Goal: Contribute content: Add original content to the website for others to see

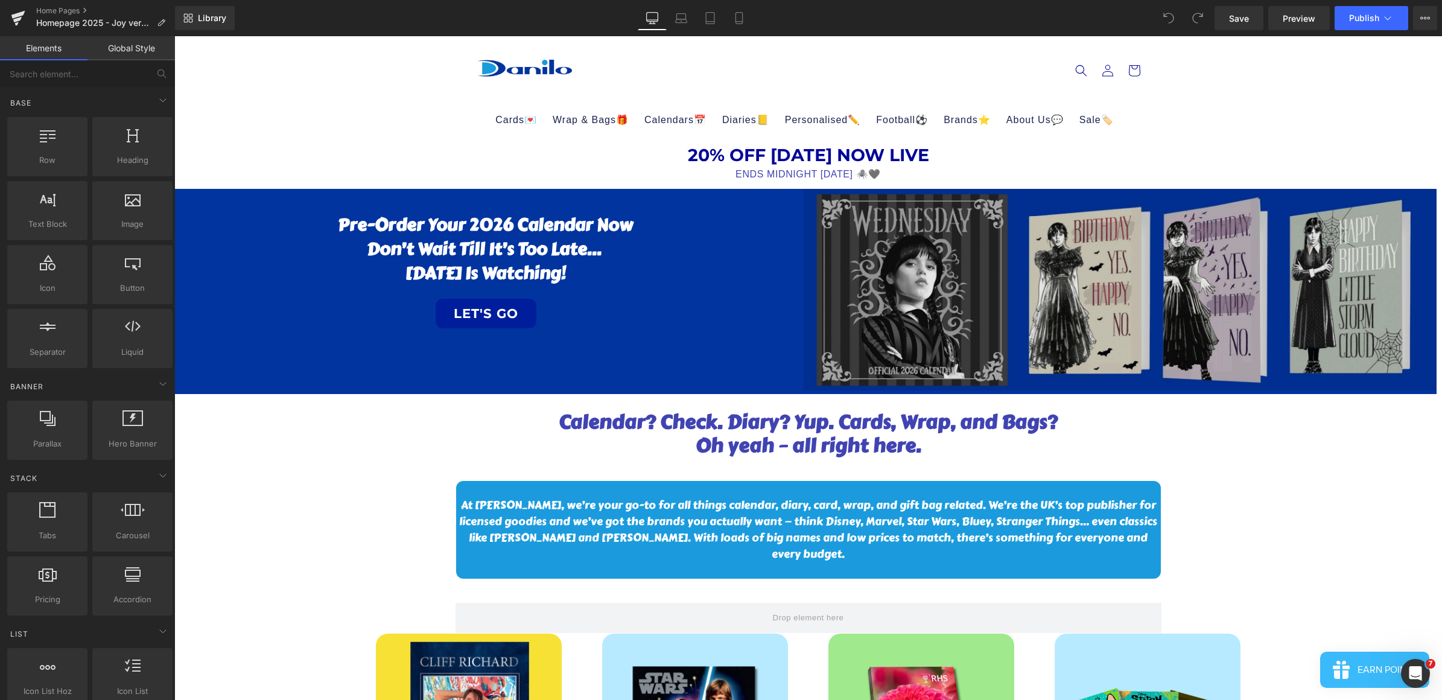
drag, startPoint x: 174, startPoint y: 36, endPoint x: 912, endPoint y: 246, distance: 766.7
click at [926, 273] on img at bounding box center [1120, 290] width 634 height 202
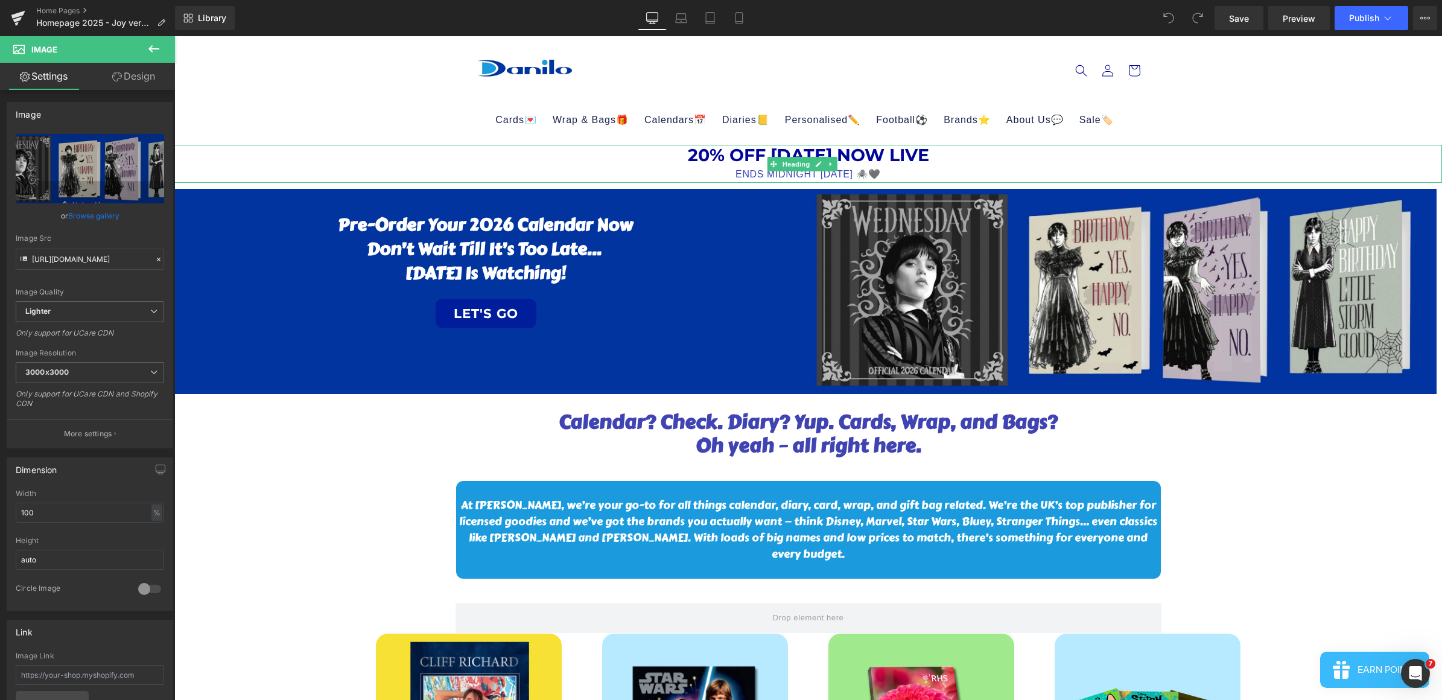
click at [894, 158] on h1 "20% OFF [DATE] NOW LIVE" at bounding box center [808, 155] width 1268 height 21
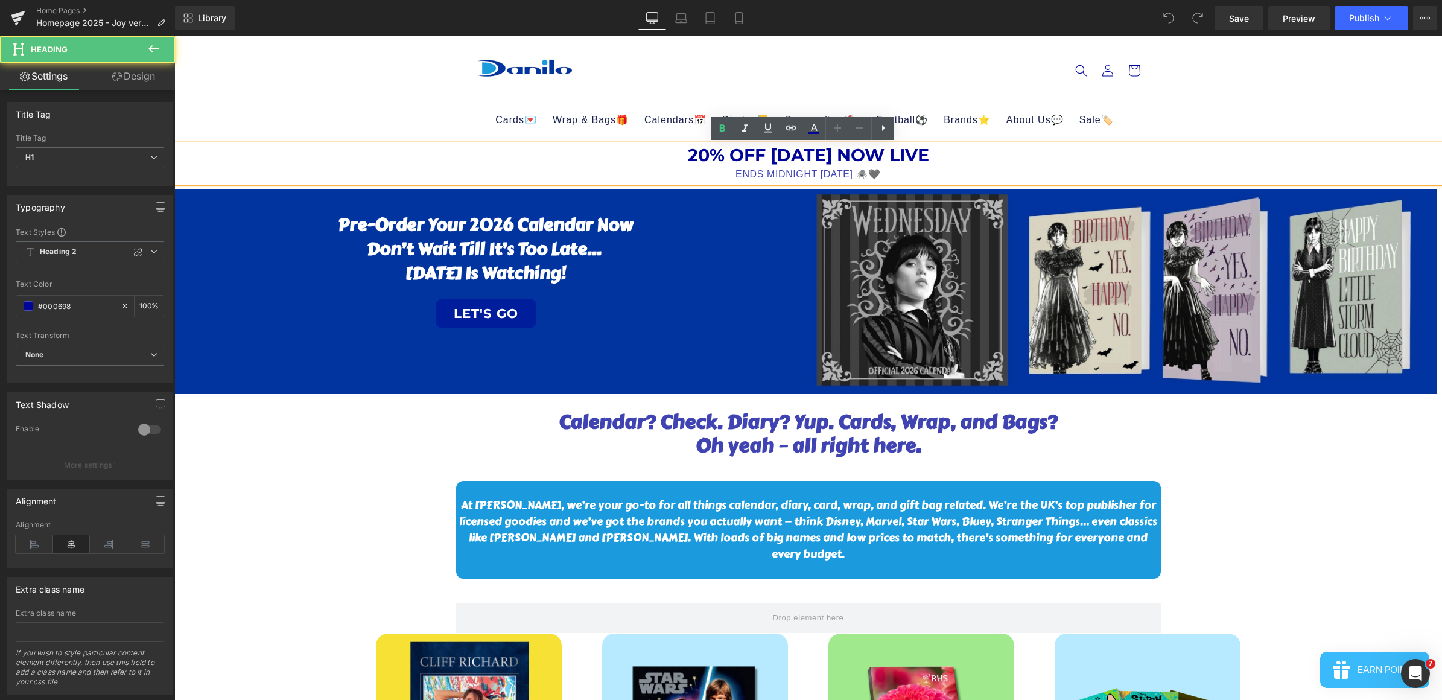
drag, startPoint x: 559, startPoint y: 173, endPoint x: 453, endPoint y: 118, distance: 119.6
click at [559, 174] on div "ENDS MIDNIGHT [DATE] 🕷️🖤" at bounding box center [808, 175] width 1268 height 18
click at [414, 77] on sticky-header "Cards💌 Age🎂 Age [DEMOGRAPHIC_DATA] Age [DEMOGRAPHIC_DATA] Age [DEMOGRAPHIC_DATA…" at bounding box center [808, 90] width 1268 height 109
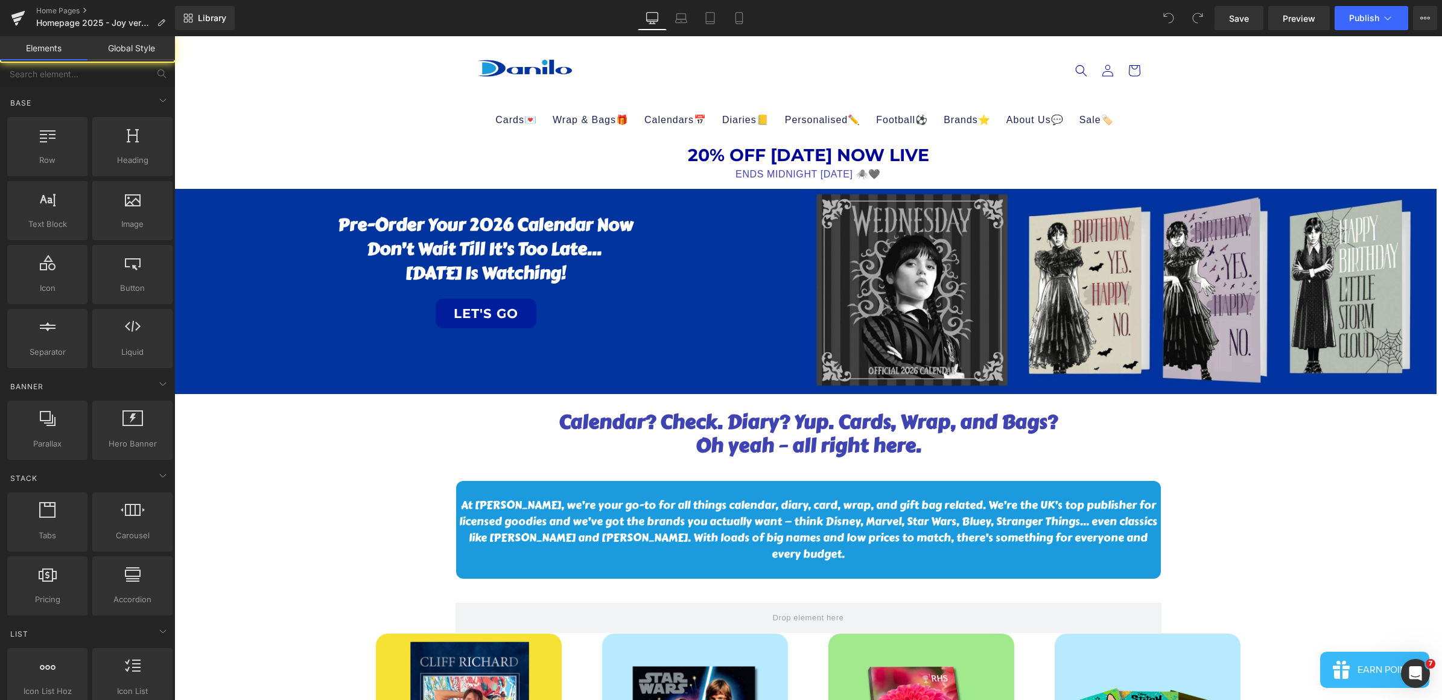
click at [485, 152] on h1 "20% OFF [DATE] NOW LIVE" at bounding box center [808, 155] width 1268 height 21
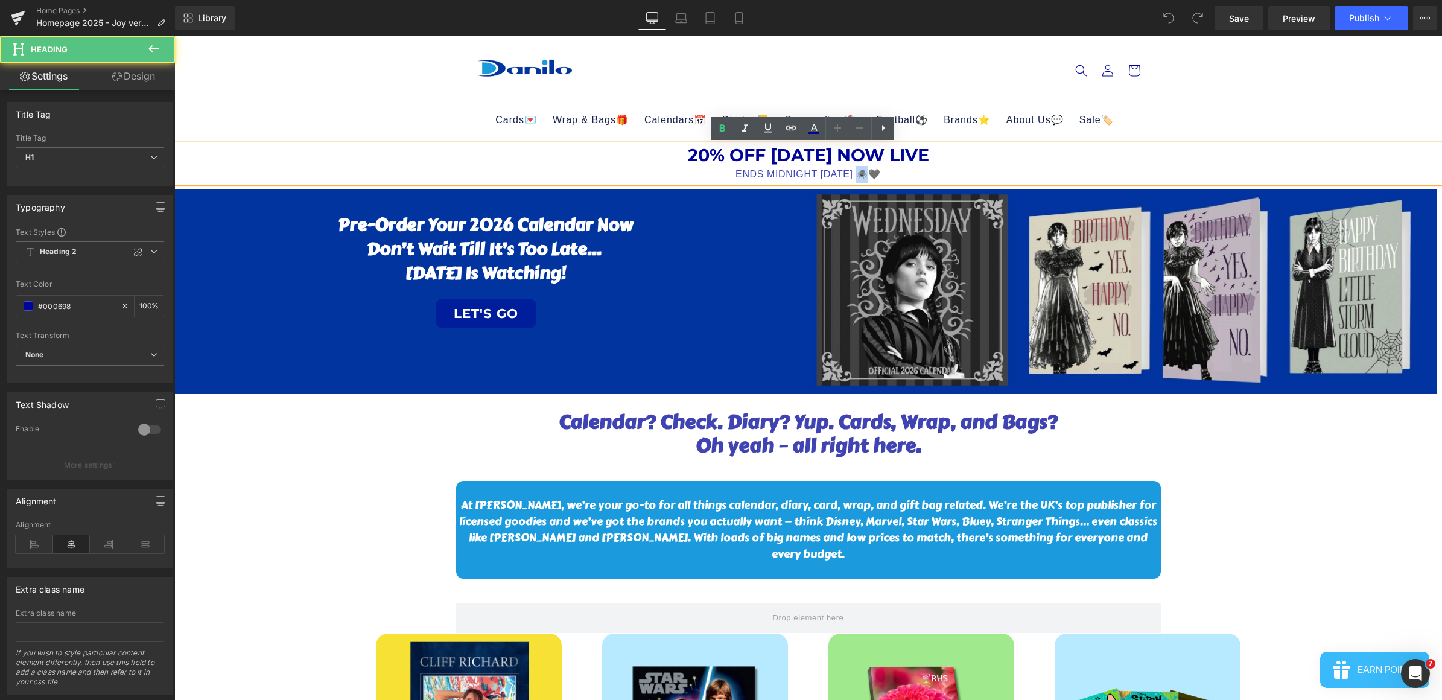
click at [824, 167] on div "ENDS MIDNIGHT [DATE] 🕷️🖤" at bounding box center [808, 175] width 1268 height 18
drag, startPoint x: 918, startPoint y: 175, endPoint x: 571, endPoint y: 155, distance: 347.6
click at [571, 155] on div "20% OFF [DATE] NOW LIVE ENDS MIDNIGHT [DATE] 🕷️🖤" at bounding box center [808, 164] width 1268 height 38
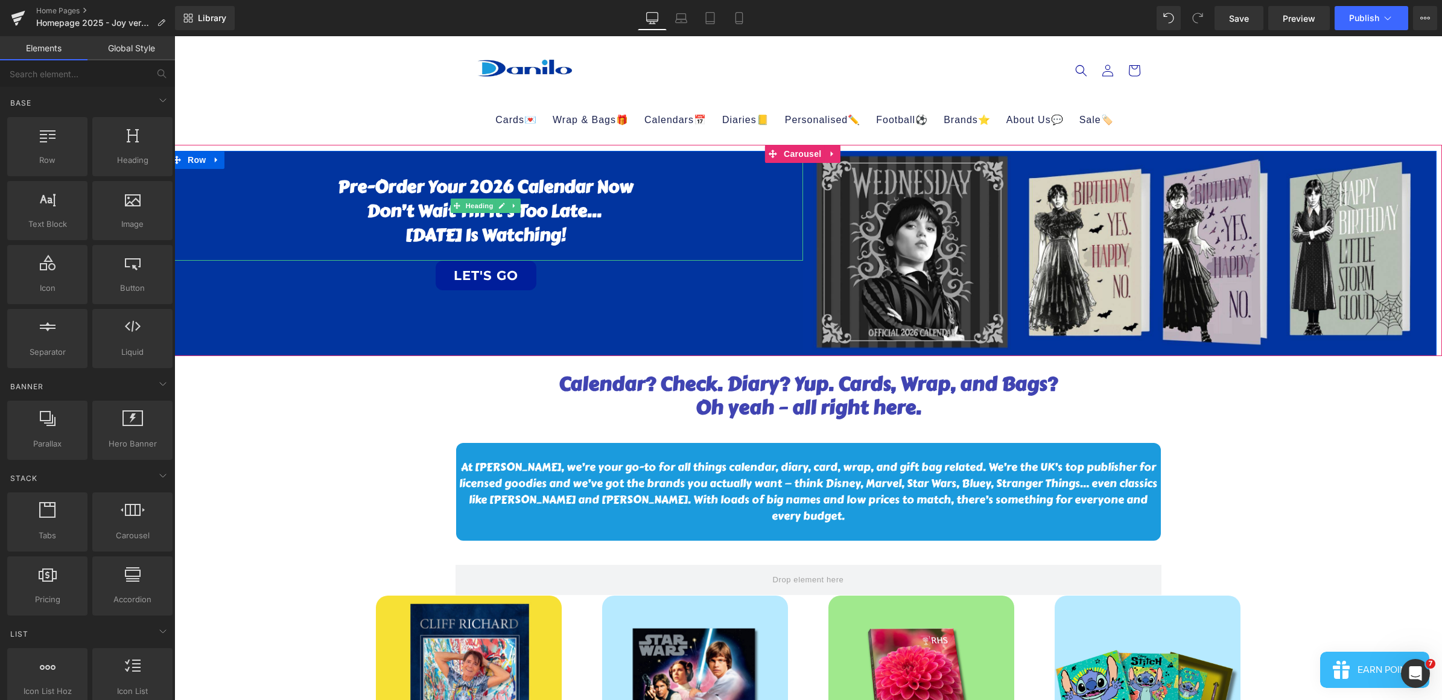
click at [530, 211] on h1 "Don’t wait till it’s too late..." at bounding box center [486, 211] width 634 height 24
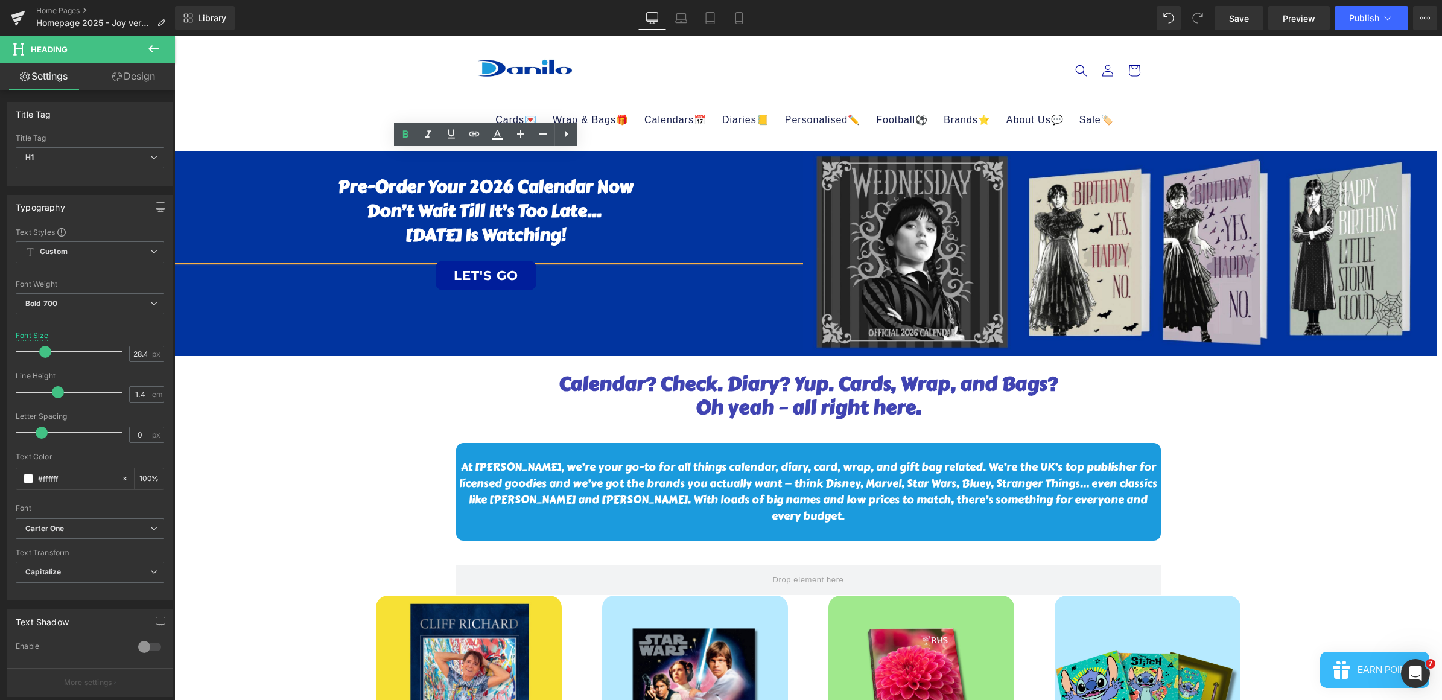
drag, startPoint x: 599, startPoint y: 239, endPoint x: 727, endPoint y: 279, distance: 133.4
click at [377, 231] on h1 "[DATE] Is watching!" at bounding box center [486, 235] width 634 height 24
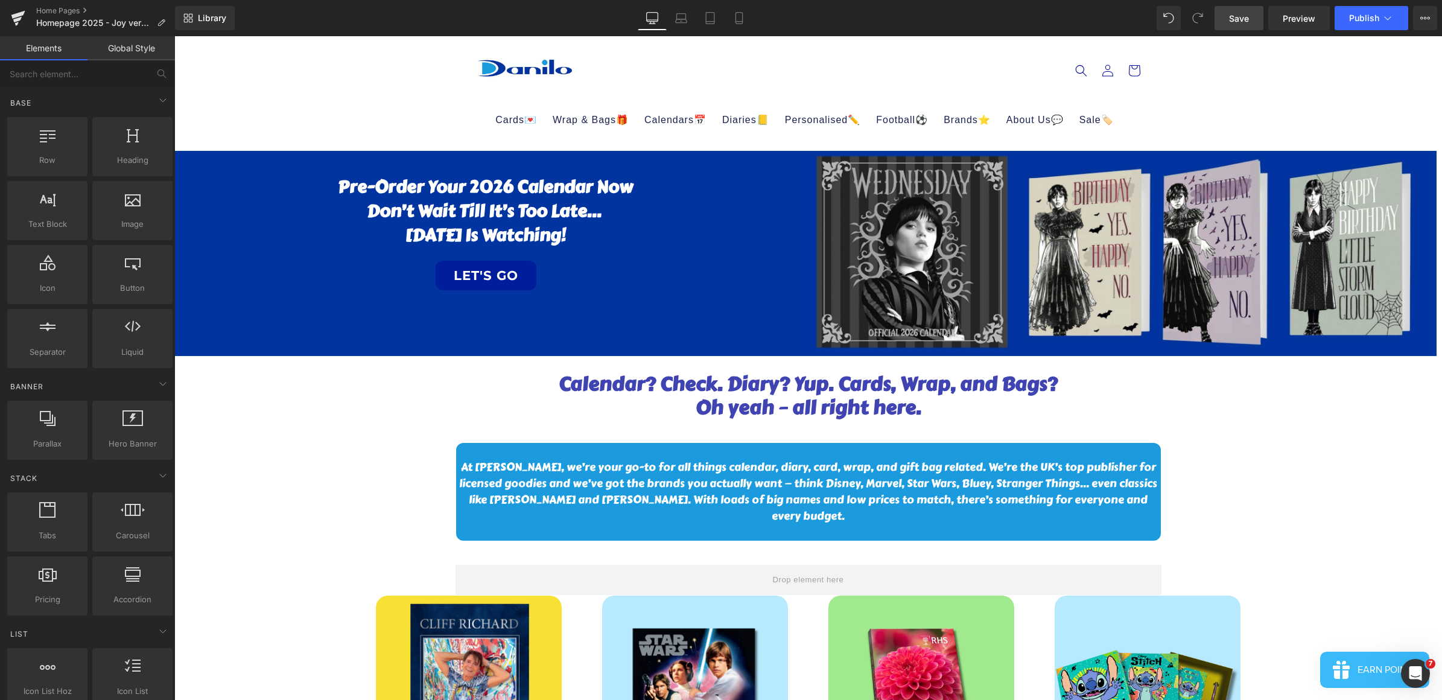
drag, startPoint x: 1240, startPoint y: 8, endPoint x: 1054, endPoint y: 226, distance: 286.8
click at [1240, 8] on link "Save" at bounding box center [1239, 18] width 49 height 24
click at [1358, 16] on span "Publish" at bounding box center [1364, 18] width 30 height 10
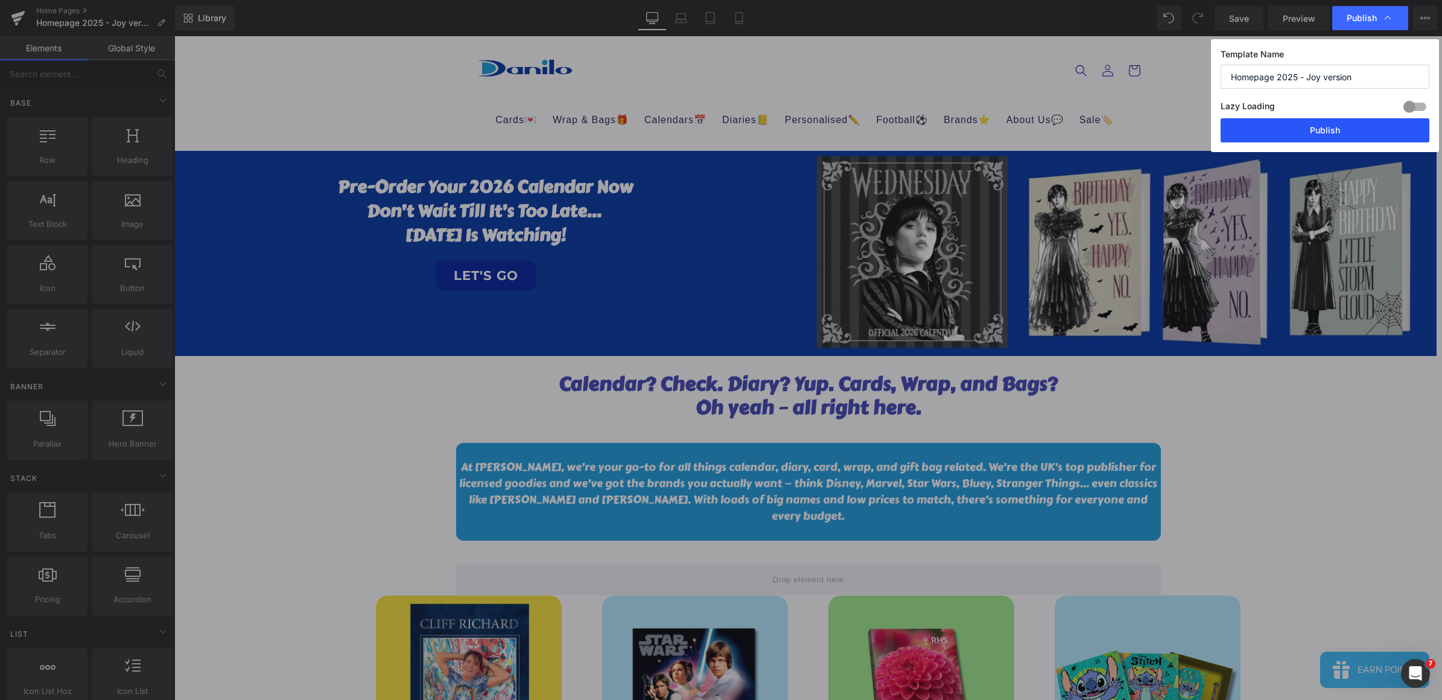
click at [1290, 127] on button "Publish" at bounding box center [1325, 130] width 209 height 24
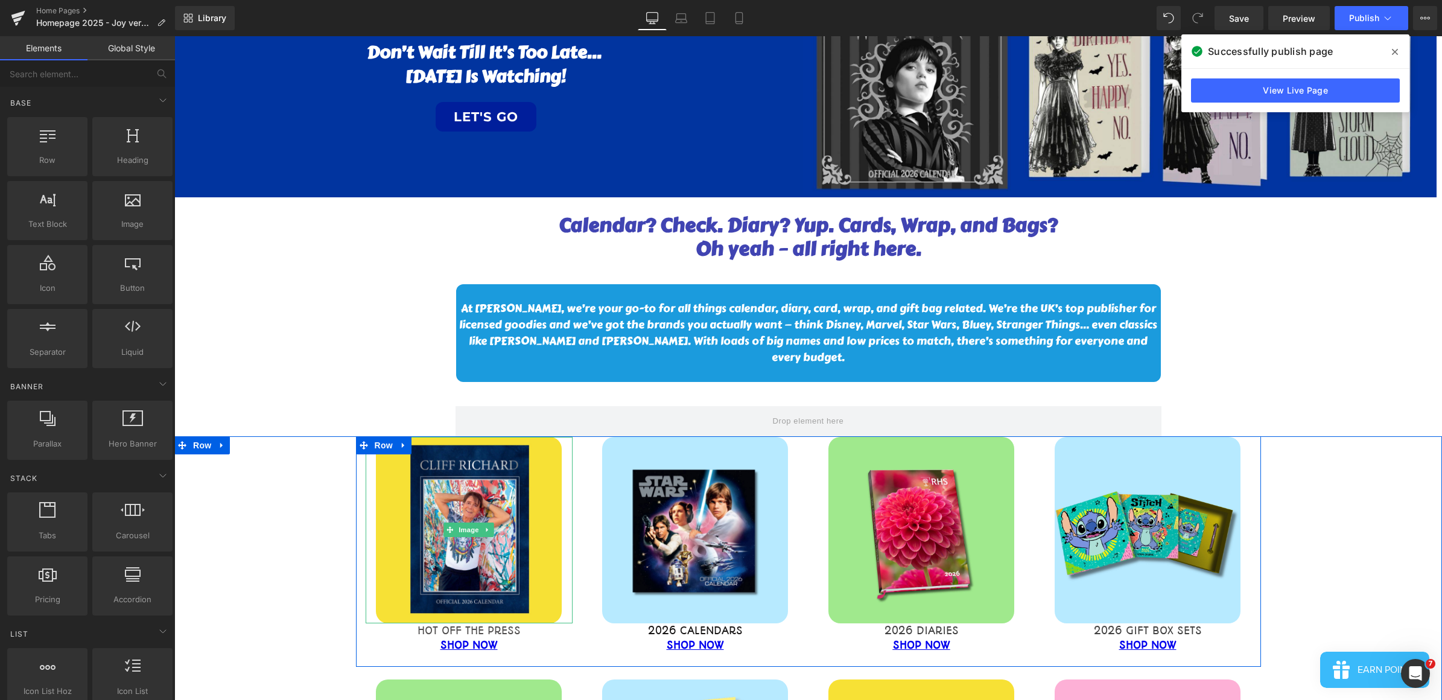
scroll to position [151, 0]
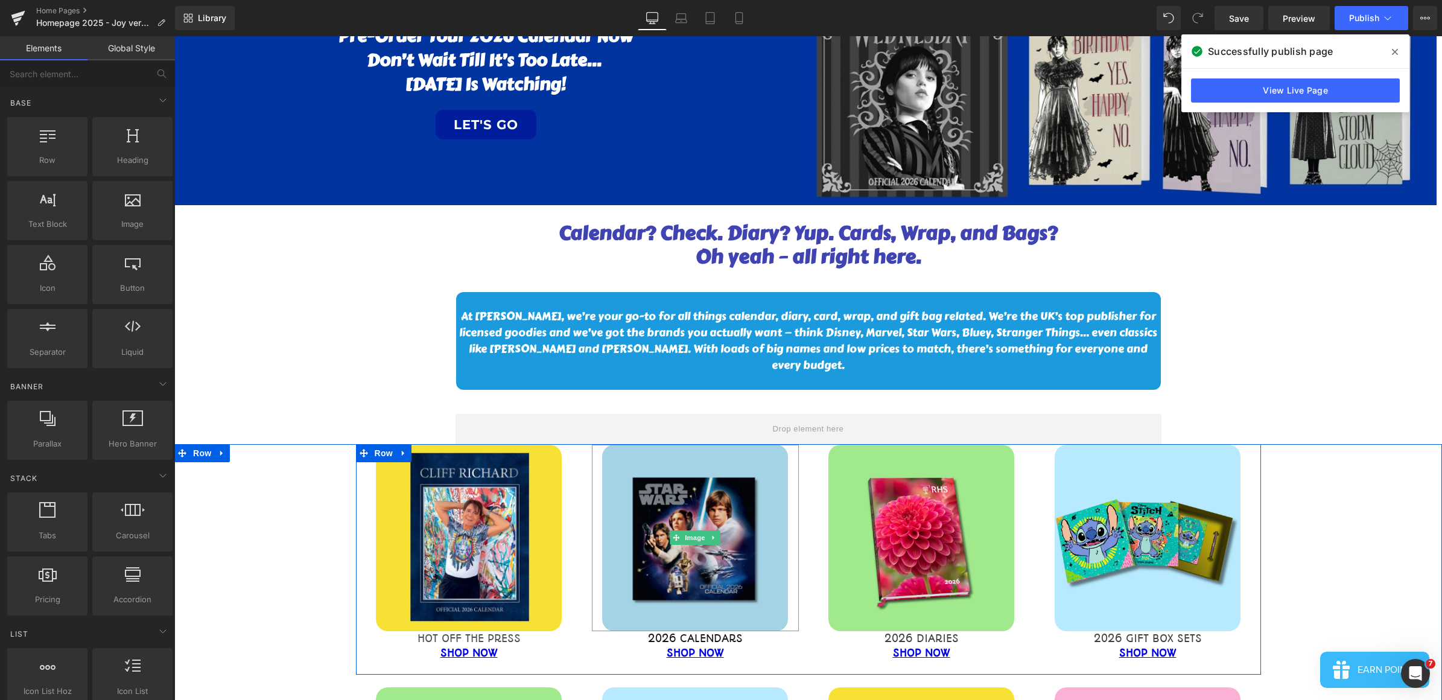
click at [702, 573] on img at bounding box center [695, 538] width 186 height 186
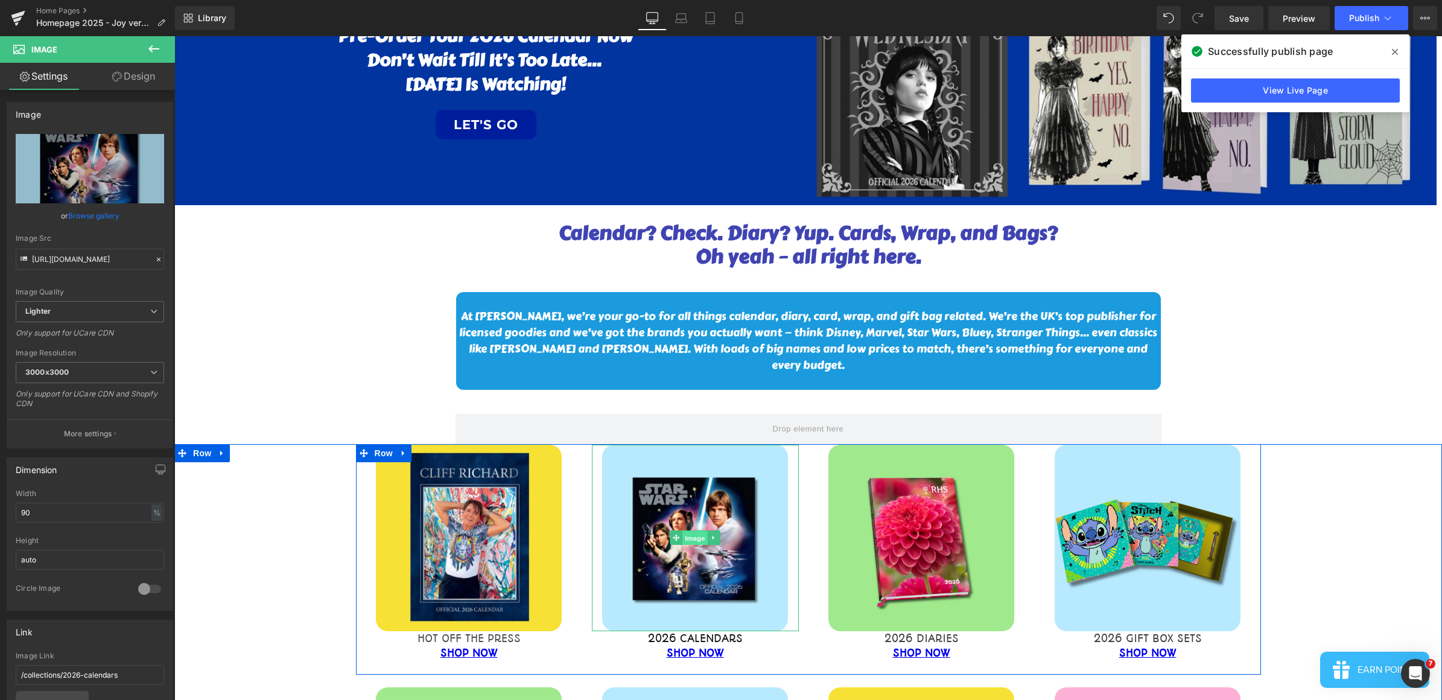
click at [683, 531] on span "Image" at bounding box center [695, 538] width 25 height 14
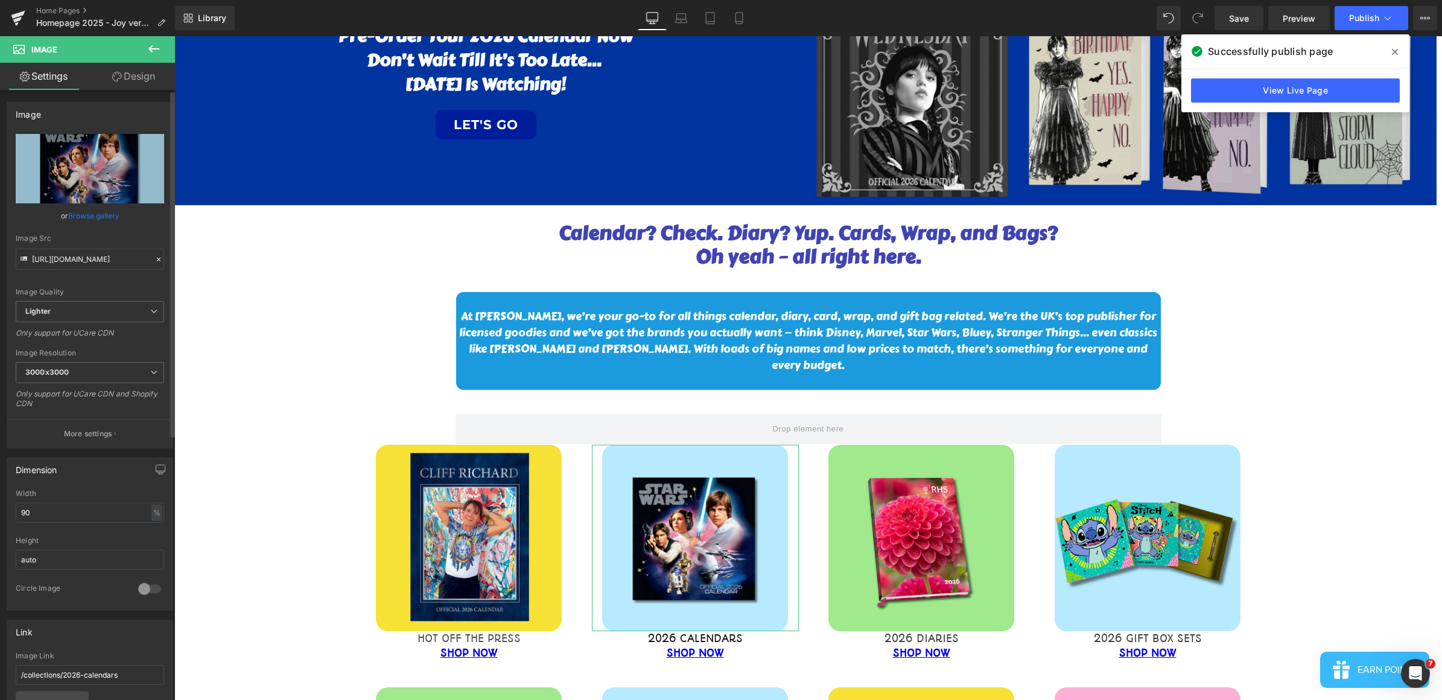
click at [81, 215] on link "Browse gallery" at bounding box center [93, 215] width 51 height 21
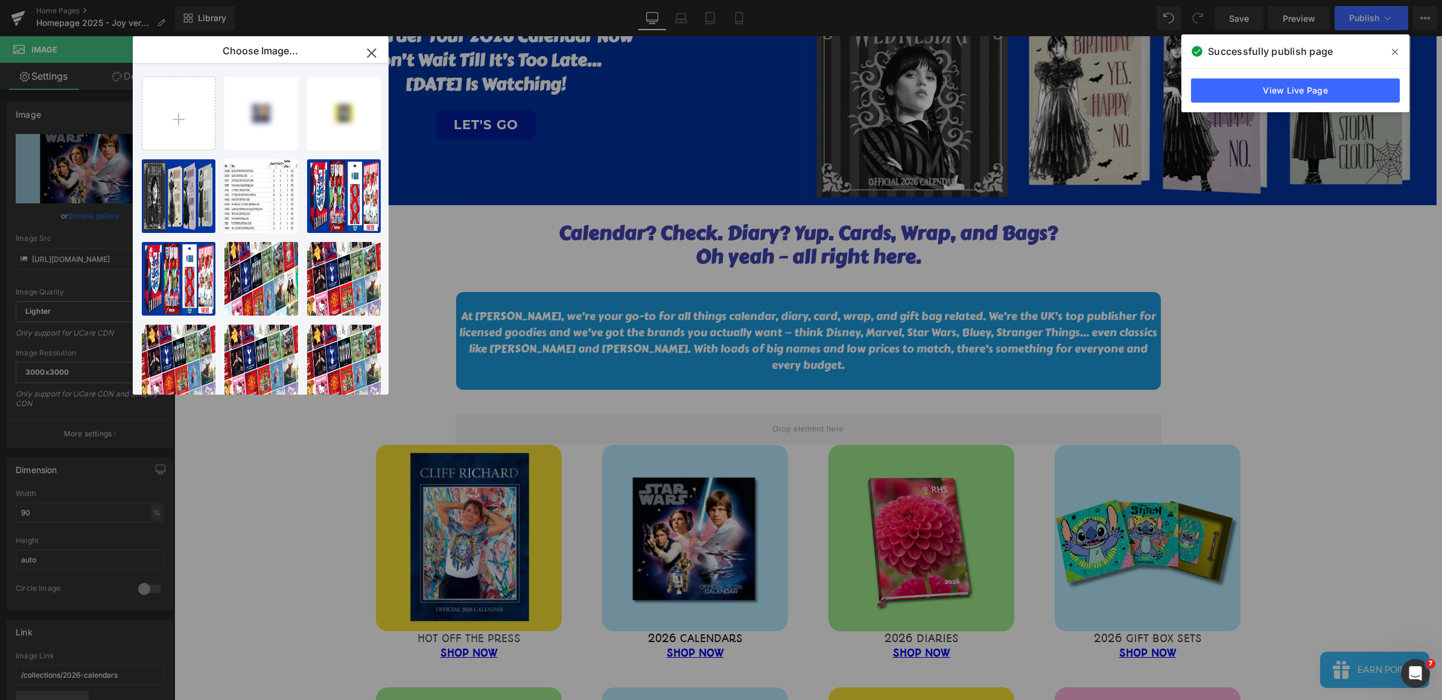
click at [363, 49] on icon "button" at bounding box center [371, 52] width 19 height 19
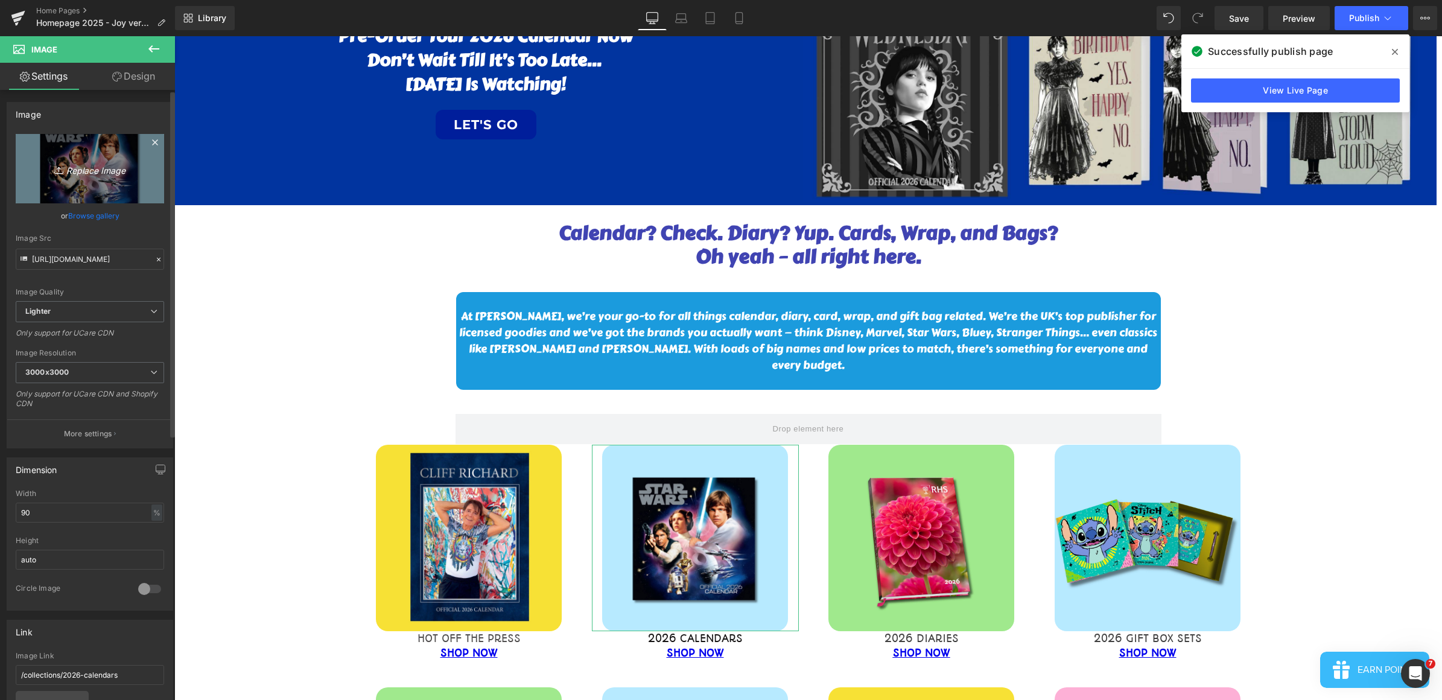
click at [75, 148] on link "Replace Image" at bounding box center [90, 168] width 148 height 69
type input "C:\fakepath\website images 2025.jpg"
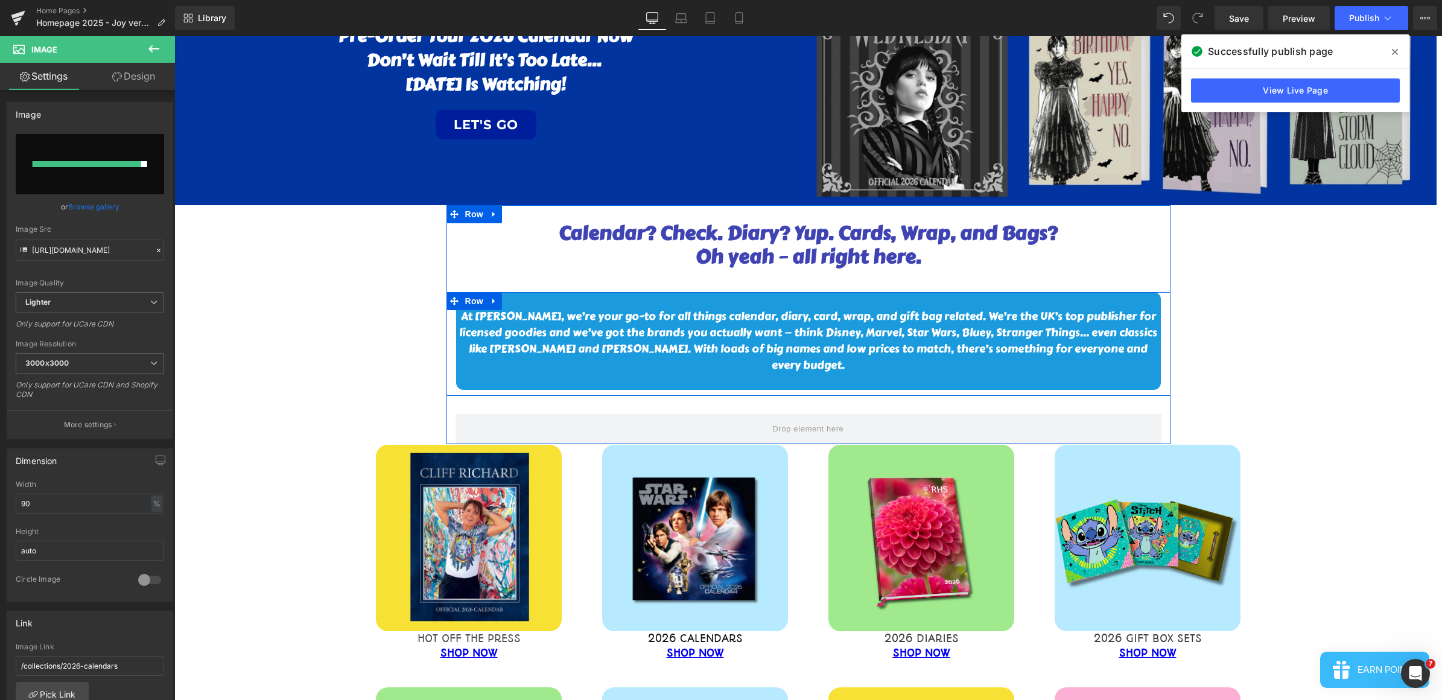
type input "[URL][DOMAIN_NAME]"
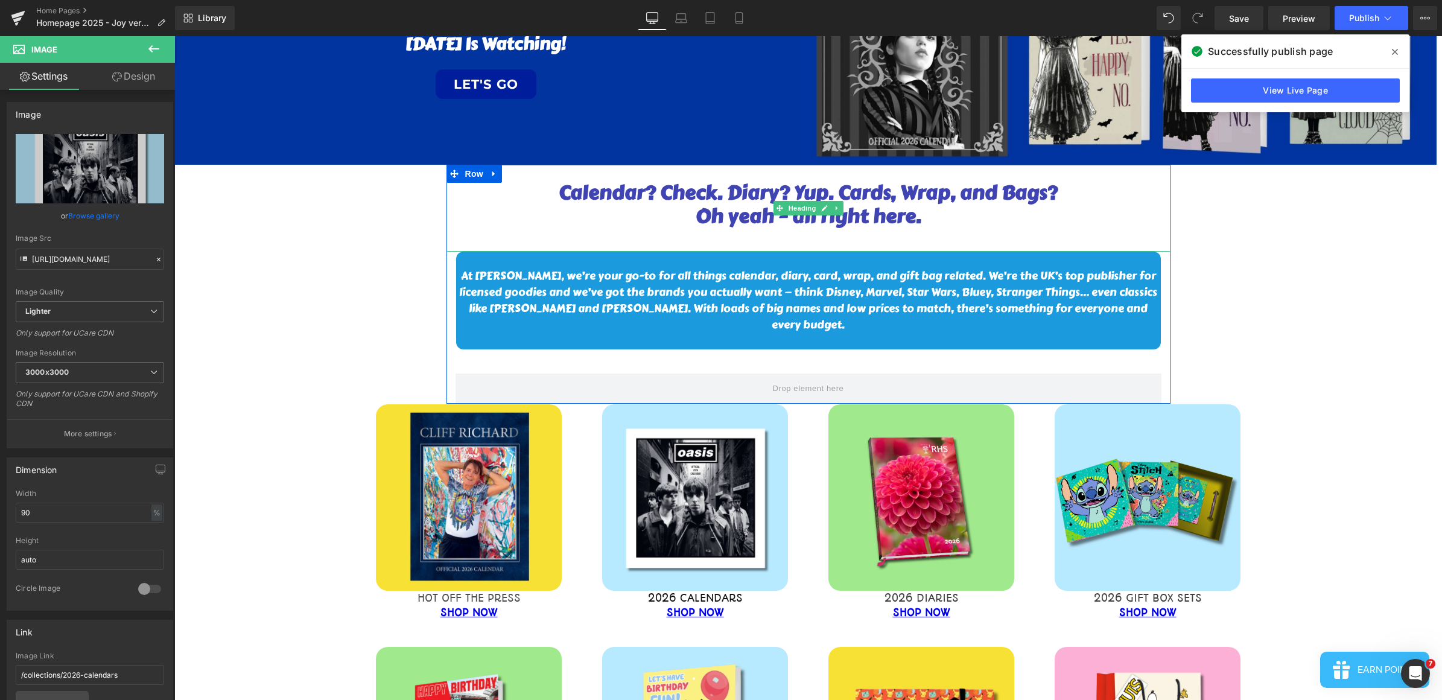
scroll to position [226, 0]
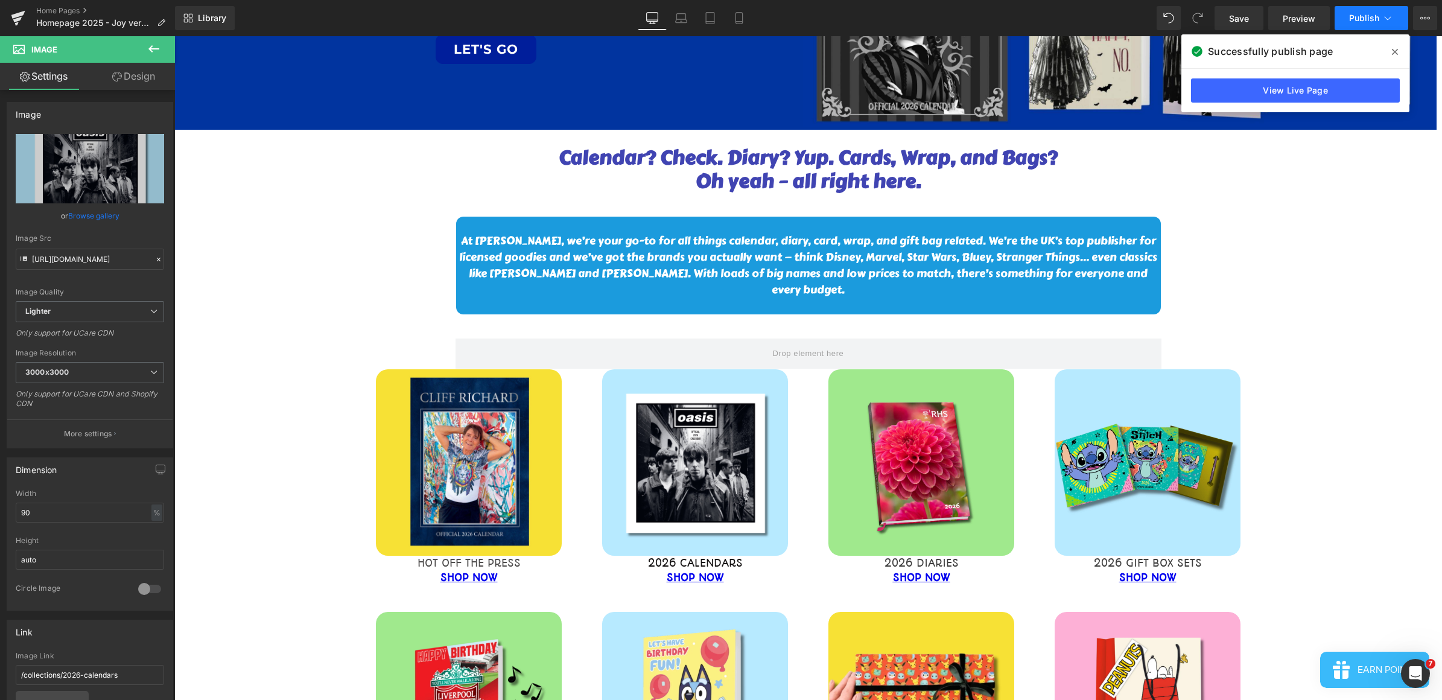
click at [1376, 19] on span "Publish" at bounding box center [1364, 18] width 30 height 10
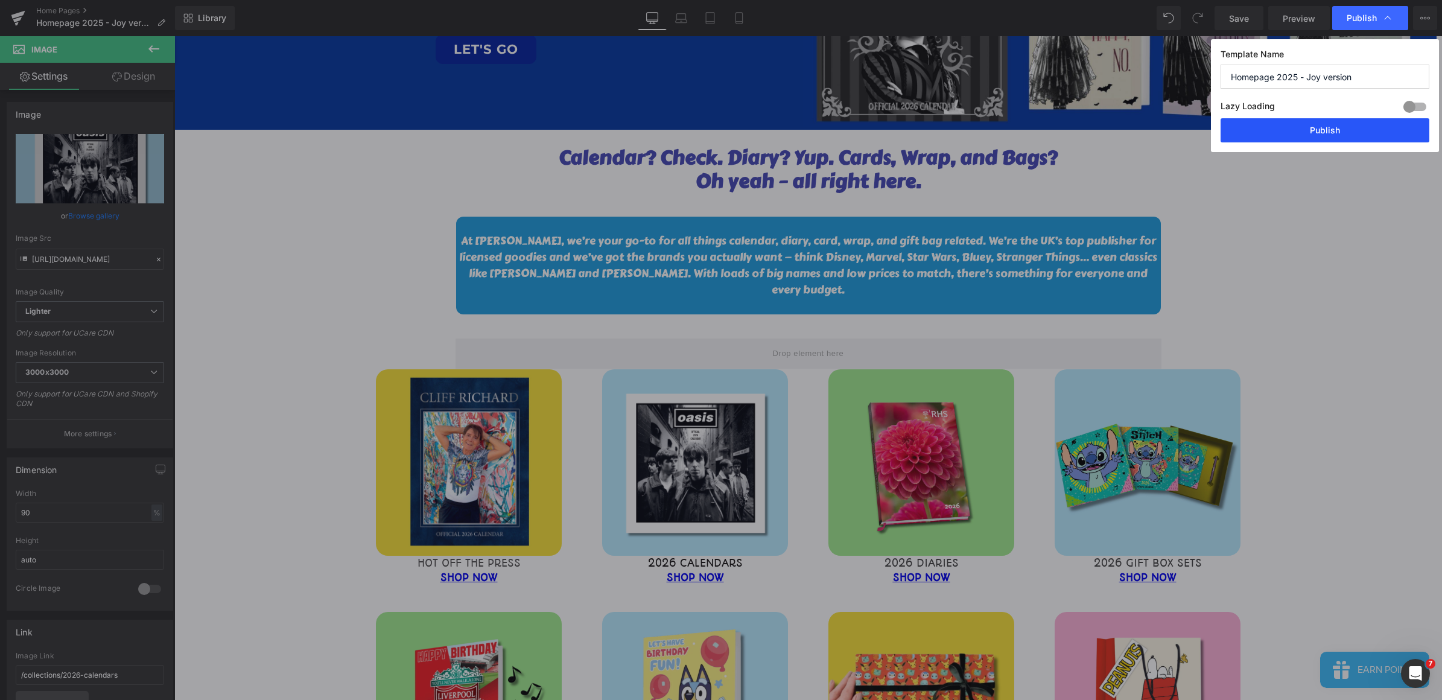
click at [1302, 128] on button "Publish" at bounding box center [1325, 130] width 209 height 24
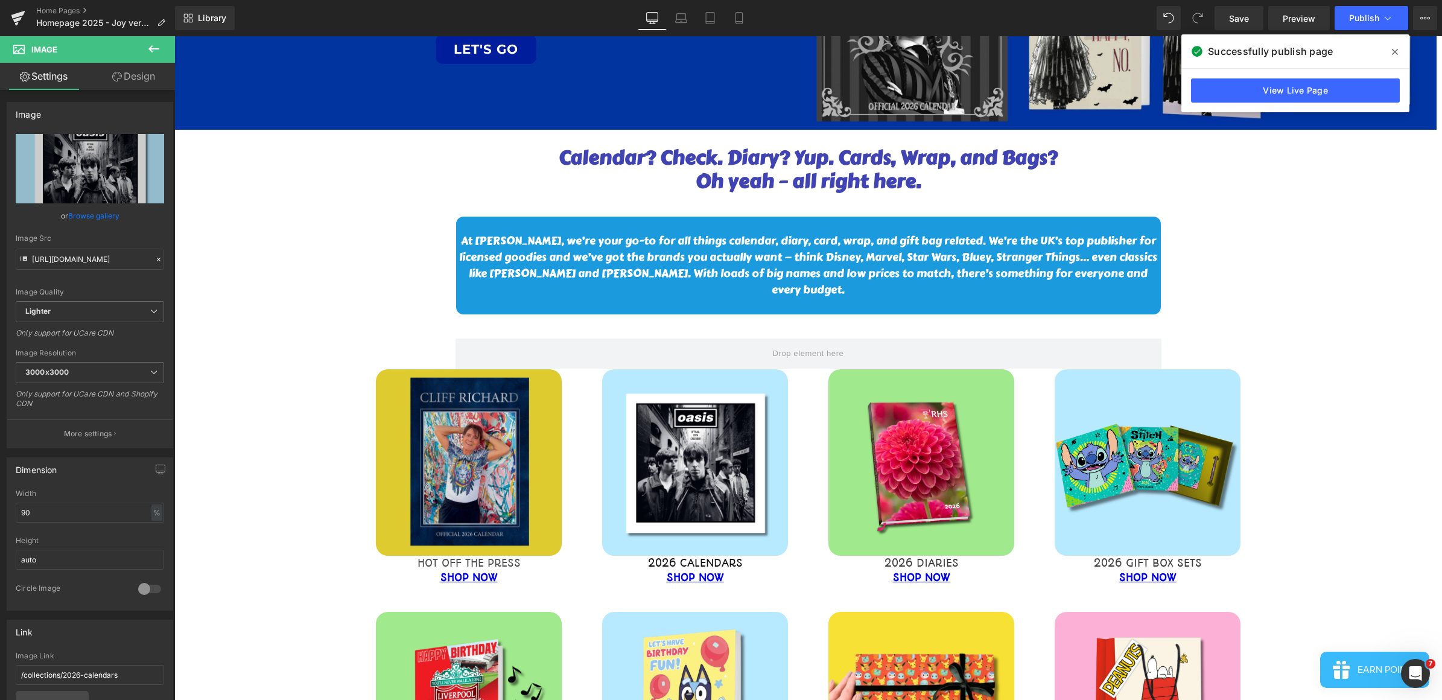
drag, startPoint x: 468, startPoint y: 484, endPoint x: 257, endPoint y: 342, distance: 254.4
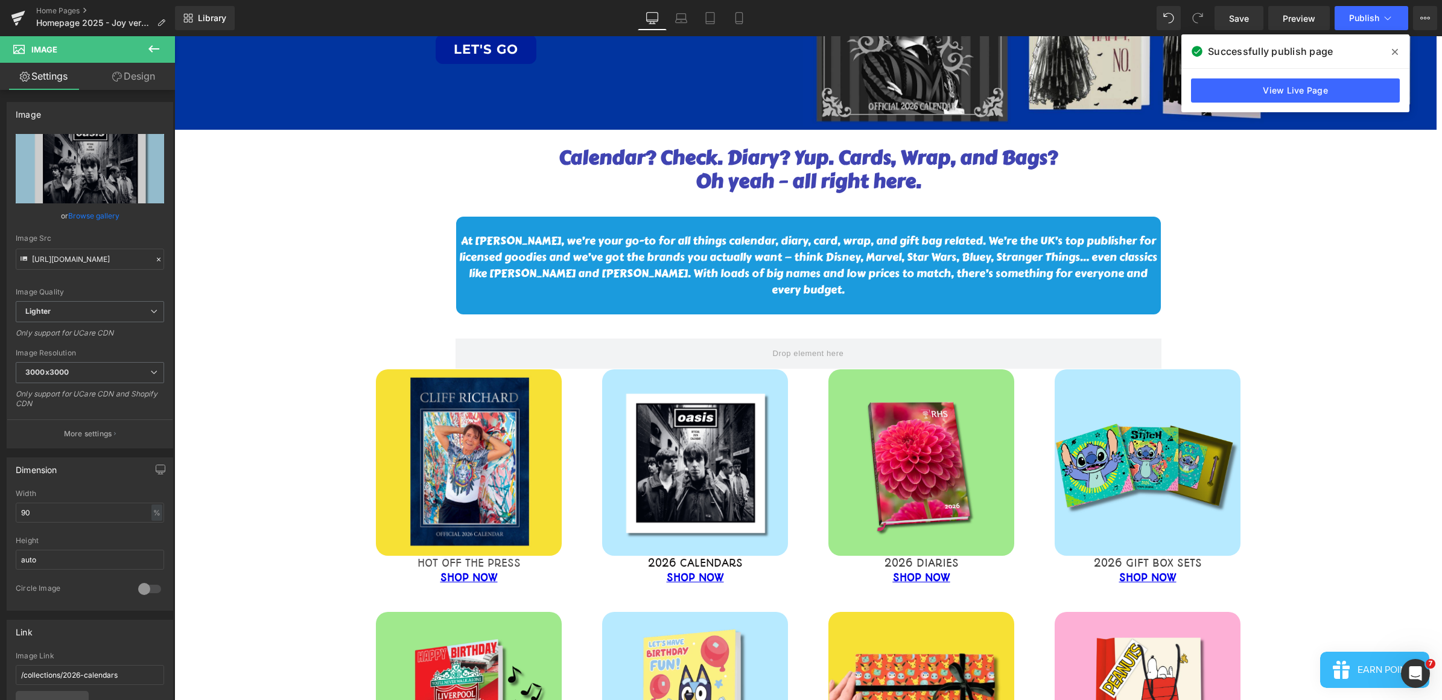
click at [468, 484] on img at bounding box center [469, 462] width 186 height 186
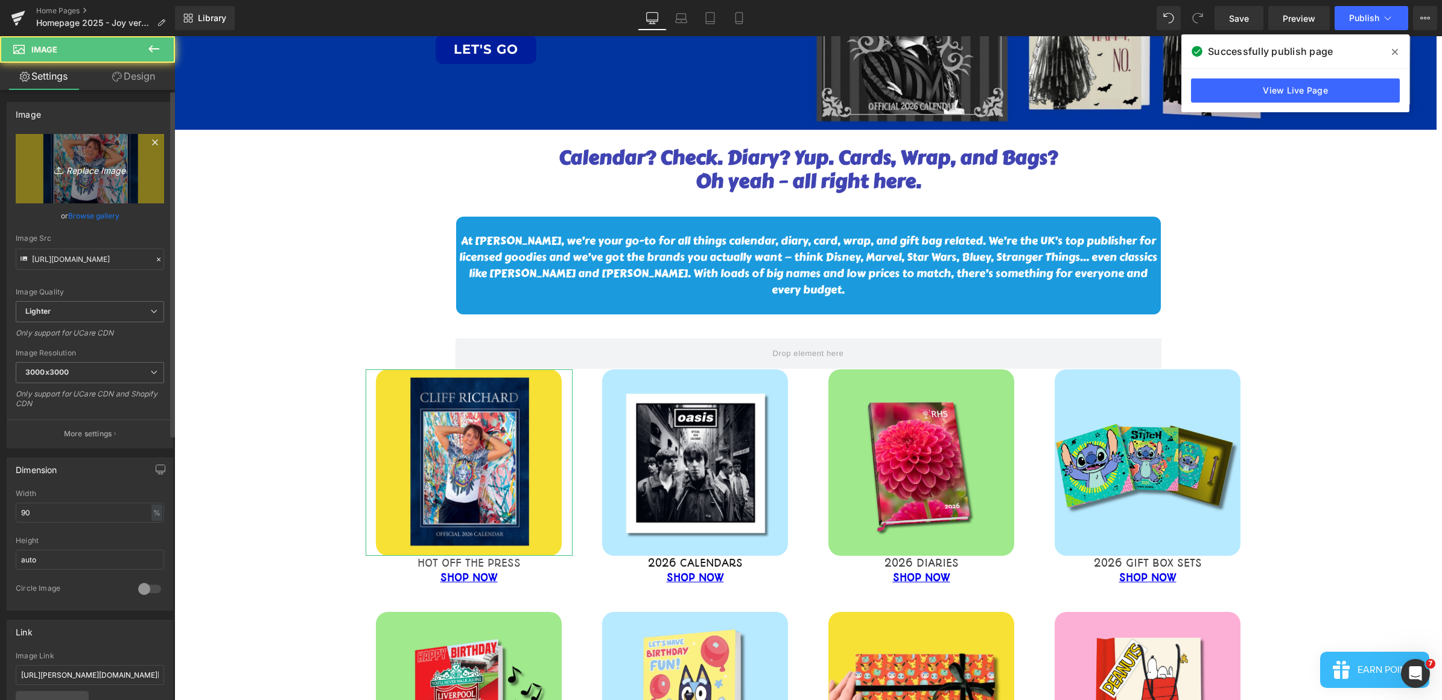
click at [89, 169] on icon "Replace Image" at bounding box center [90, 168] width 97 height 15
type input "C:\fakepath\website images 2025 (1).jpg"
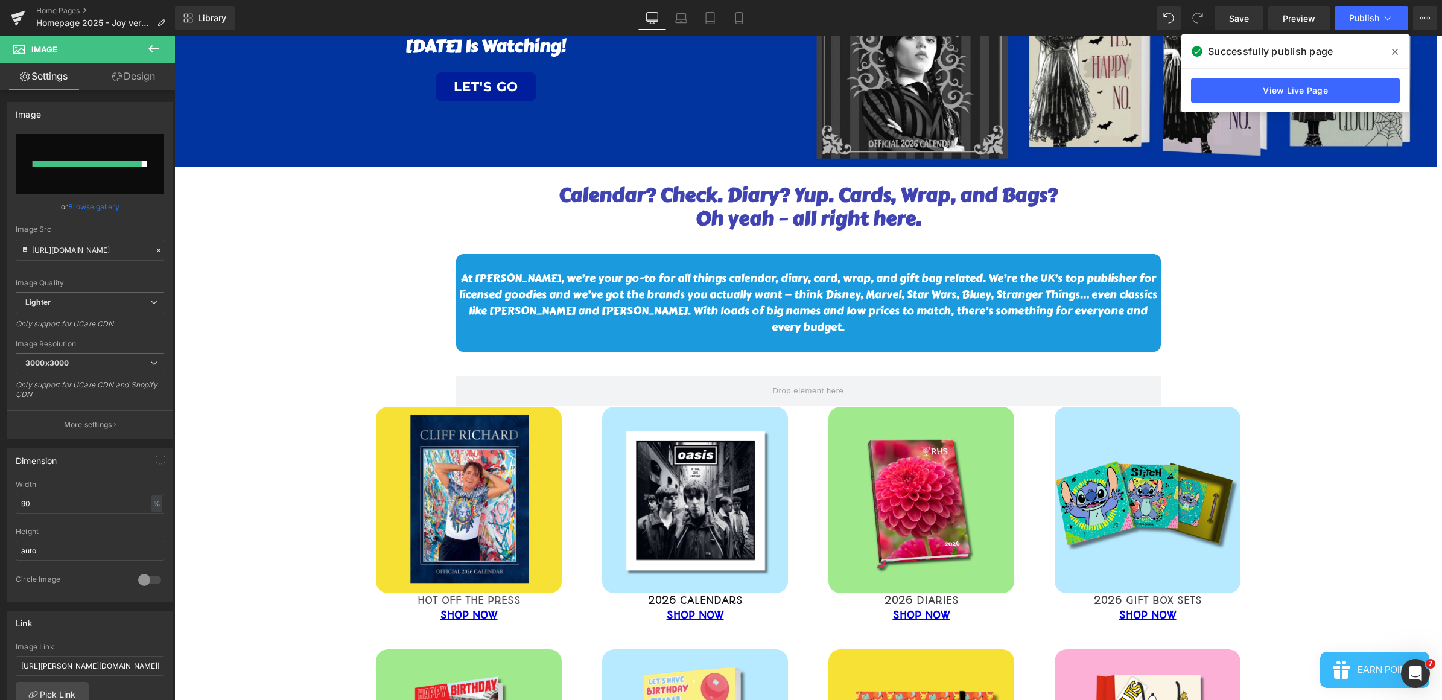
scroll to position [38, 0]
